Goal: Task Accomplishment & Management: Complete application form

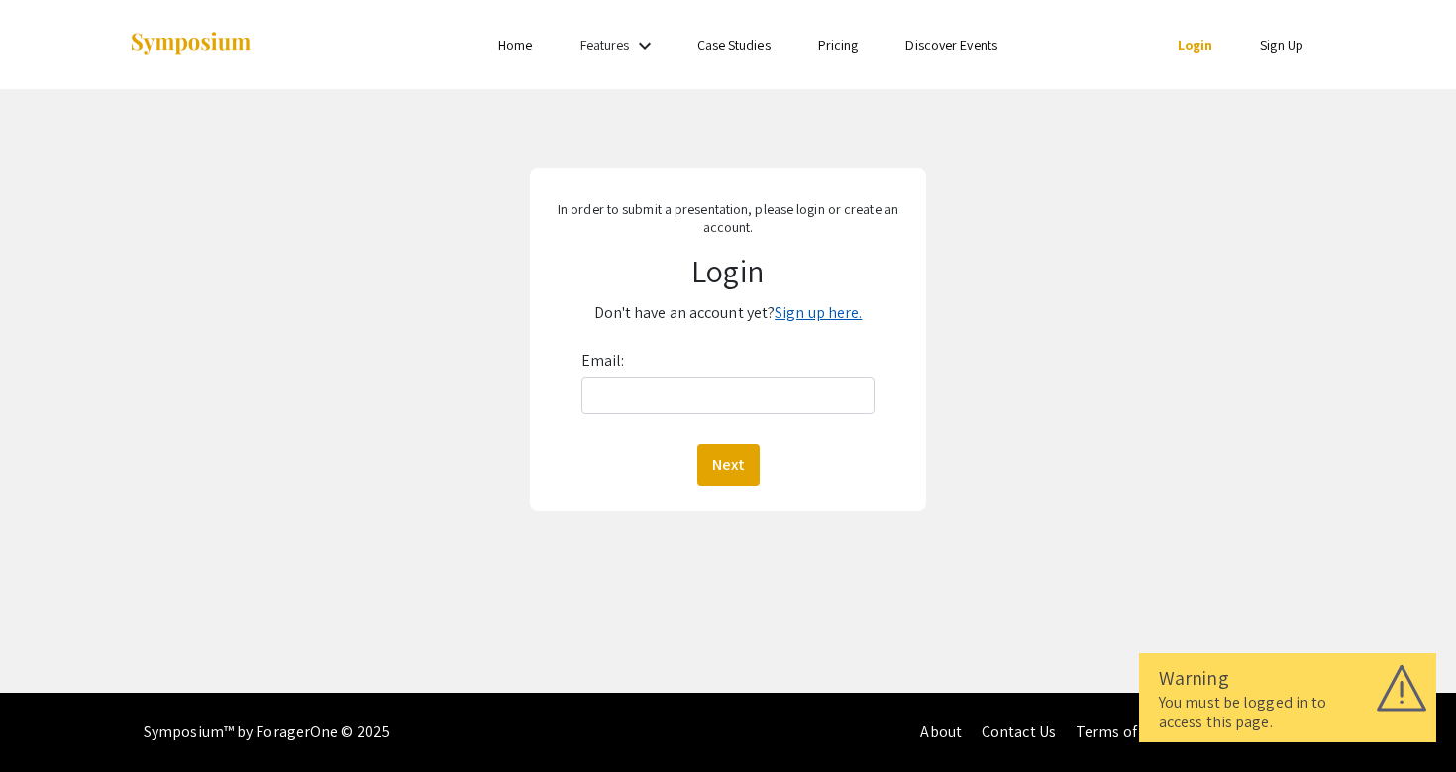
click at [828, 322] on link "Sign up here." at bounding box center [818, 312] width 87 height 21
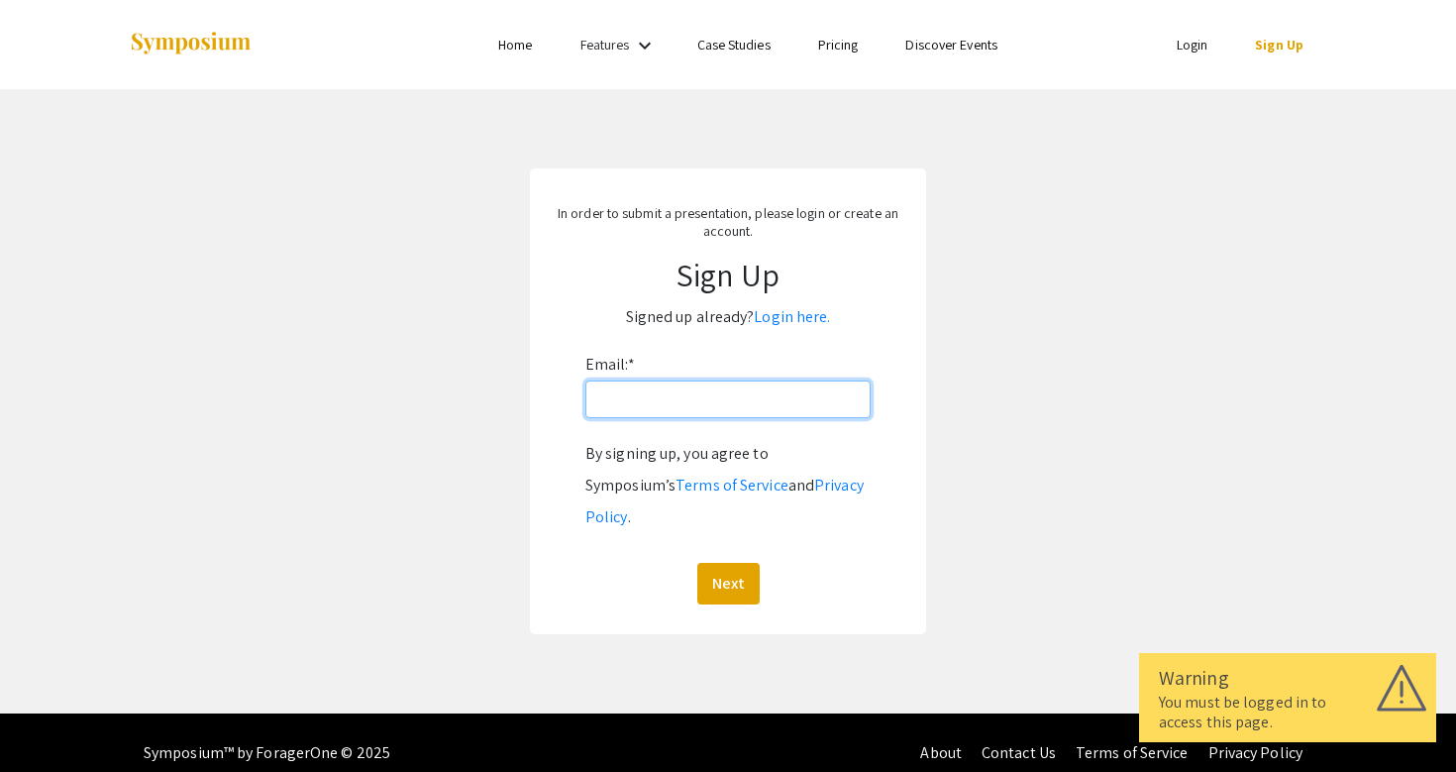
click at [767, 405] on input "Email: *" at bounding box center [727, 399] width 285 height 38
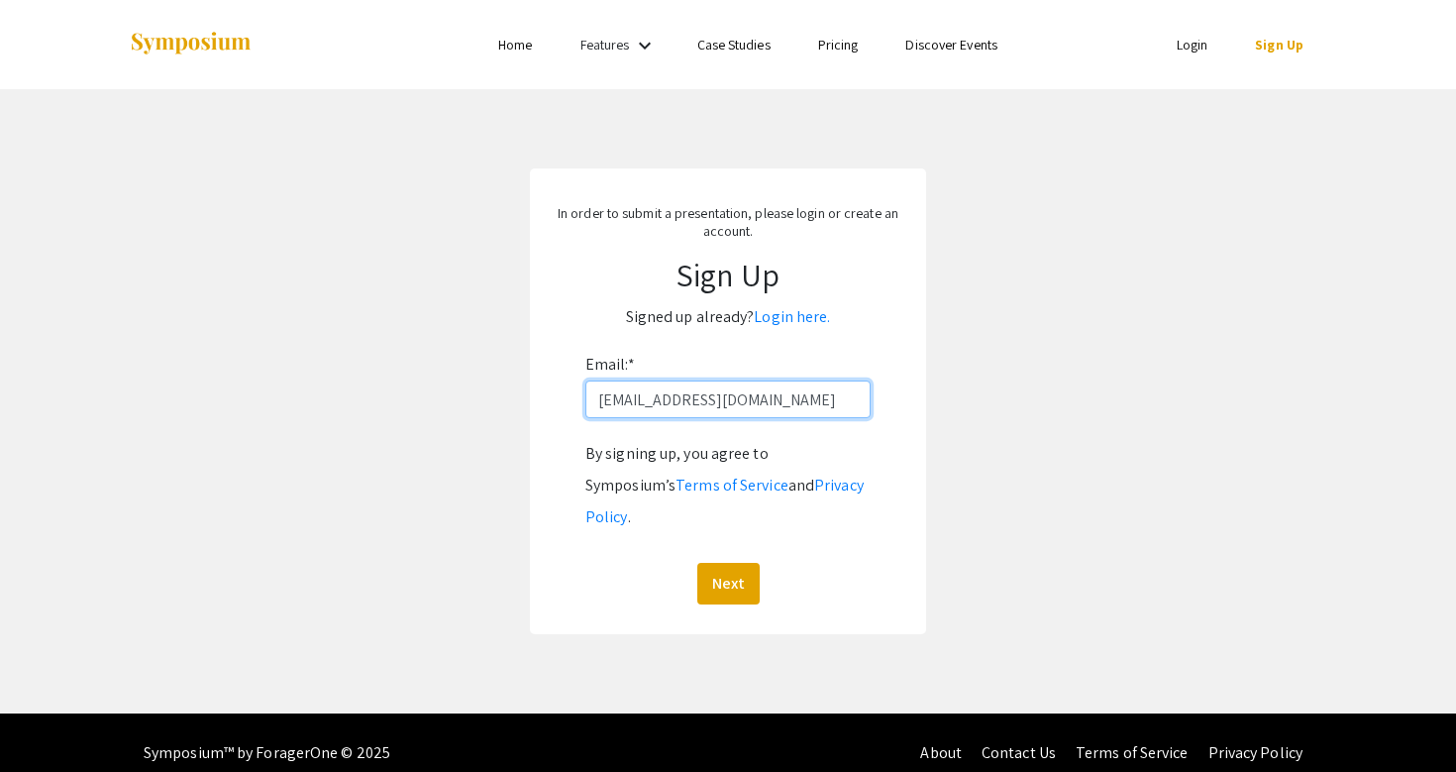
type input "[EMAIL_ADDRESS][DOMAIN_NAME]"
click at [727, 563] on button "Next" at bounding box center [728, 584] width 62 height 42
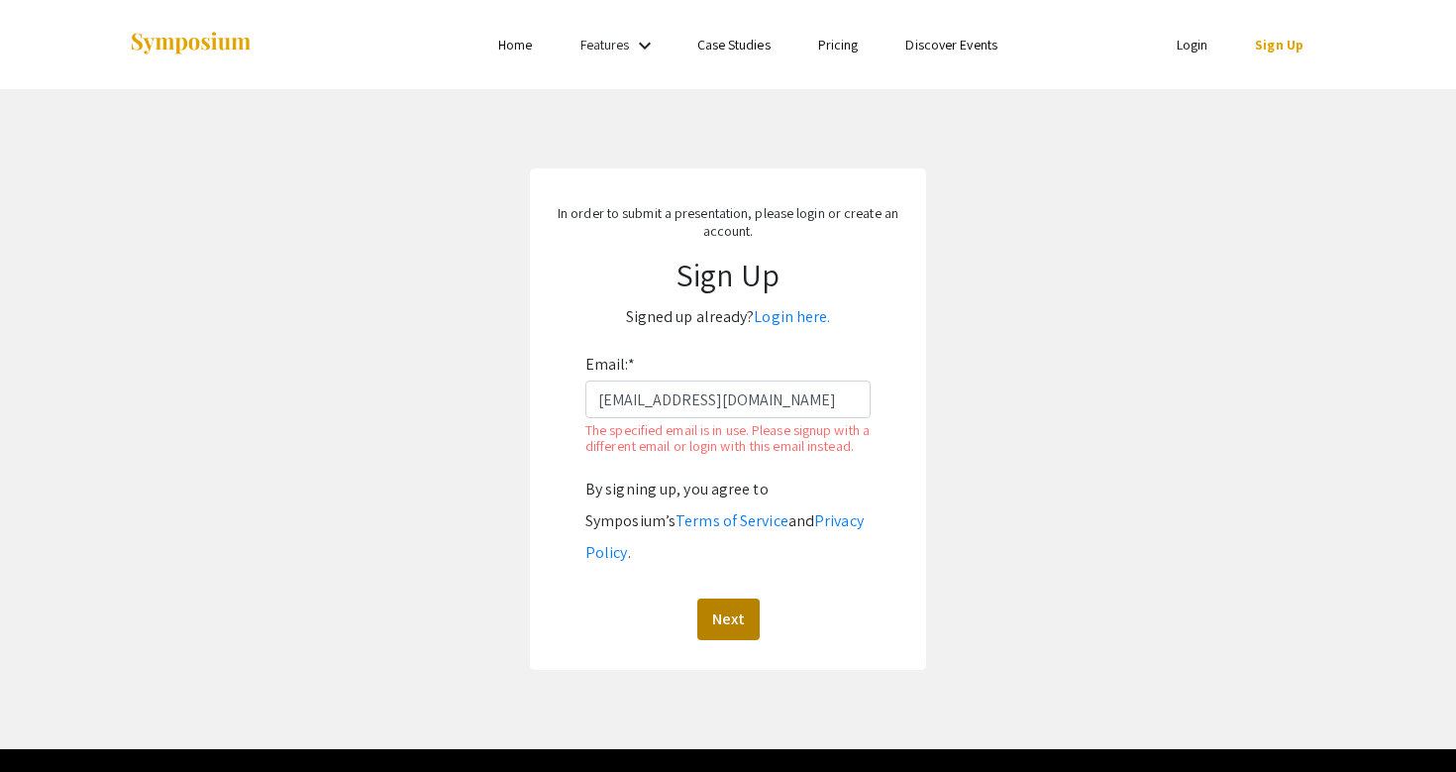
click at [733, 600] on button "Next" at bounding box center [728, 619] width 62 height 42
click at [786, 316] on link "Login here." at bounding box center [792, 316] width 76 height 21
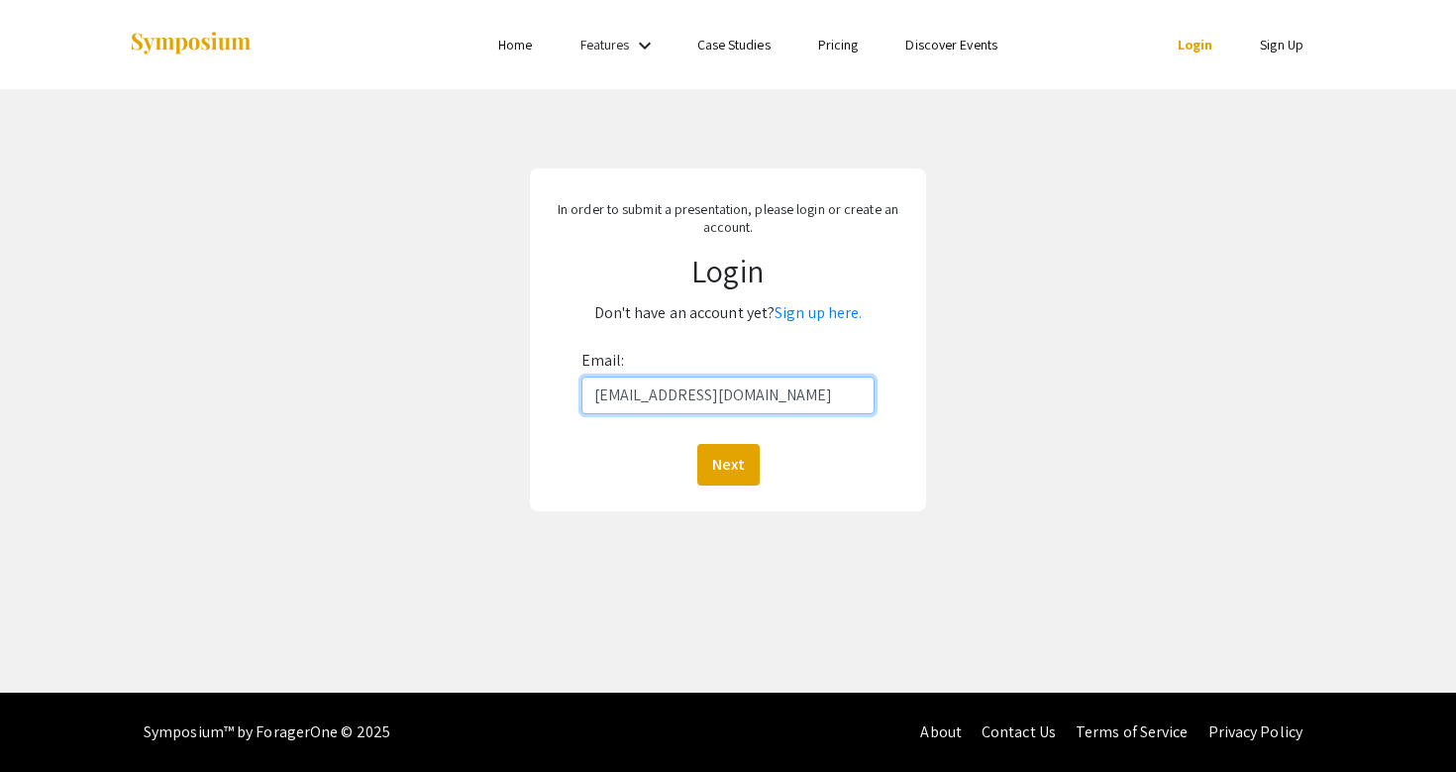
type input "[EMAIL_ADDRESS][DOMAIN_NAME]"
click at [727, 464] on button "Next" at bounding box center [728, 465] width 62 height 42
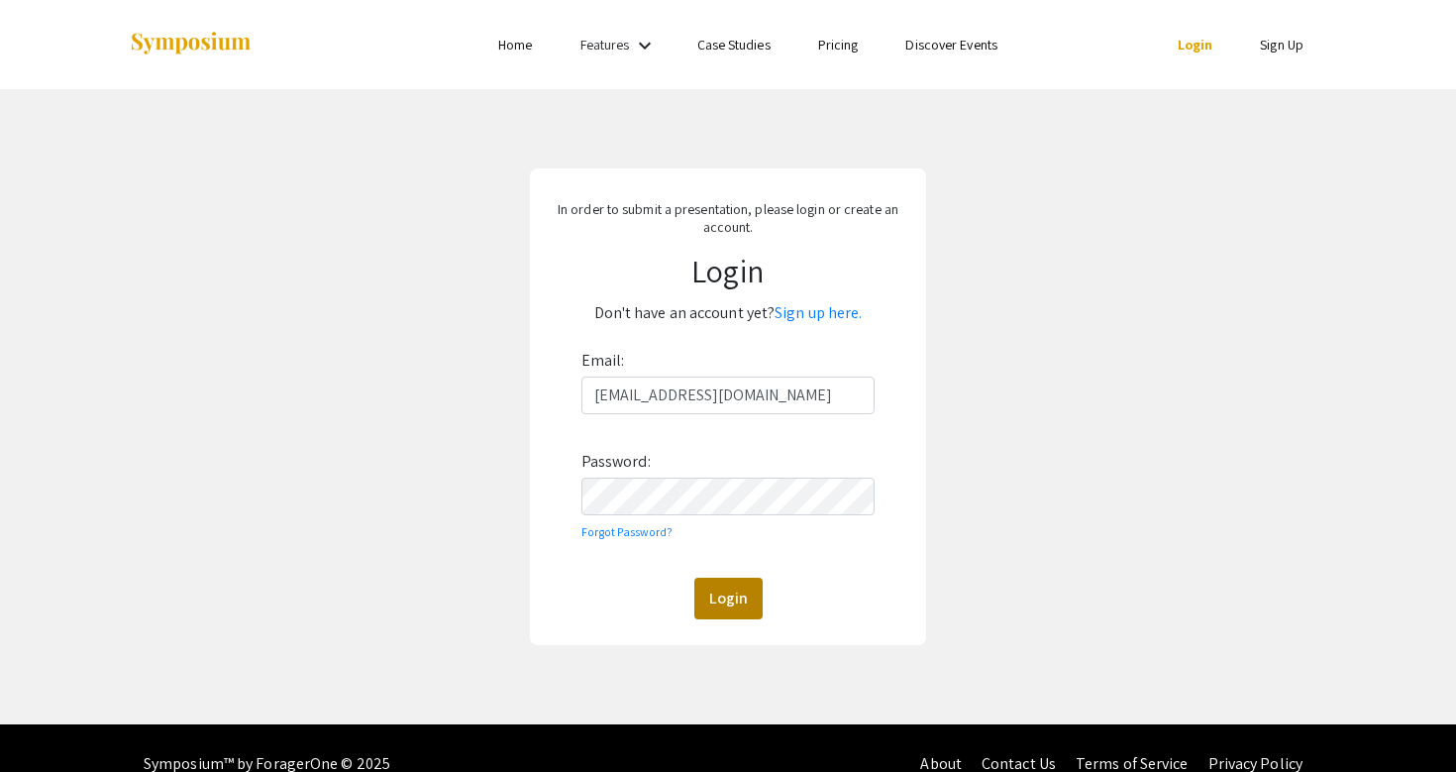
click at [733, 609] on button "Login" at bounding box center [728, 599] width 68 height 42
